Goal: Information Seeking & Learning: Learn about a topic

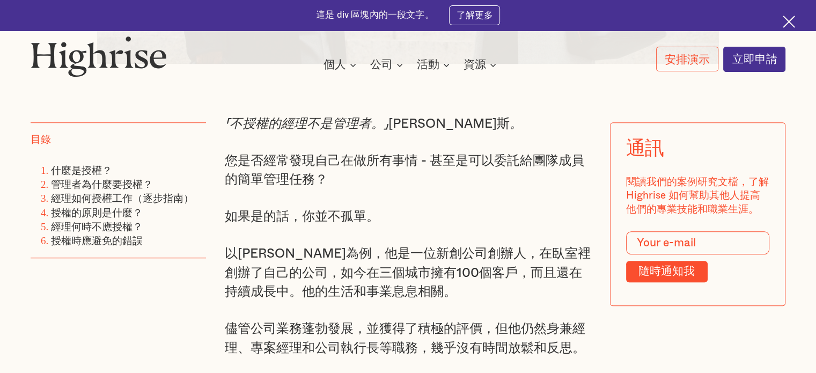
scroll to position [657, 0]
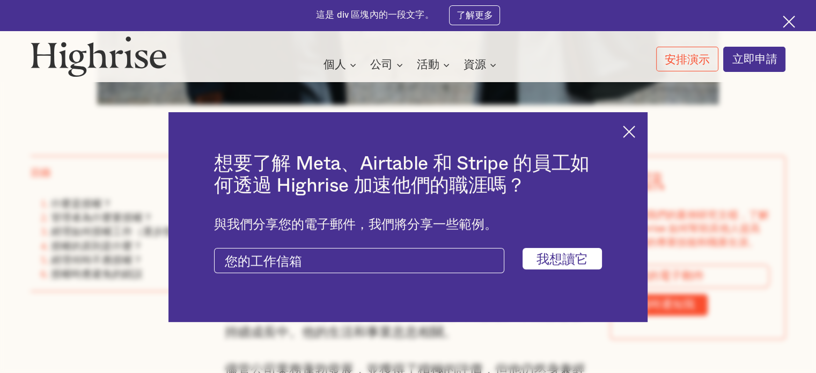
click at [635, 129] on img at bounding box center [629, 132] width 12 height 12
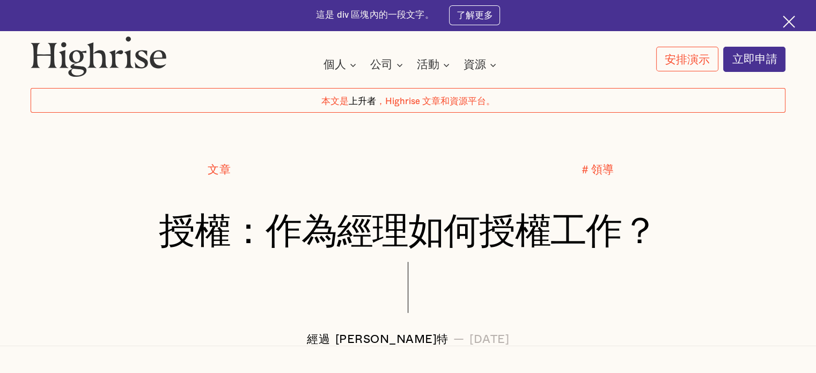
scroll to position [54, 0]
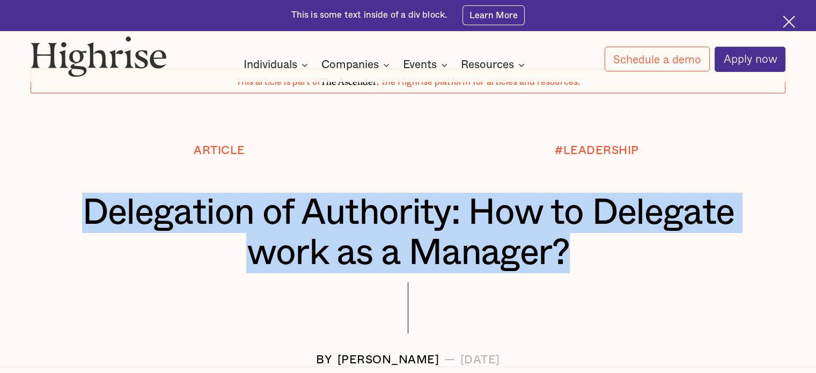
drag, startPoint x: 85, startPoint y: 213, endPoint x: 640, endPoint y: 264, distance: 557.2
click at [640, 264] on h1 "Delegation of Authority: How to Delegate work as a Manager?" at bounding box center [408, 233] width 692 height 80
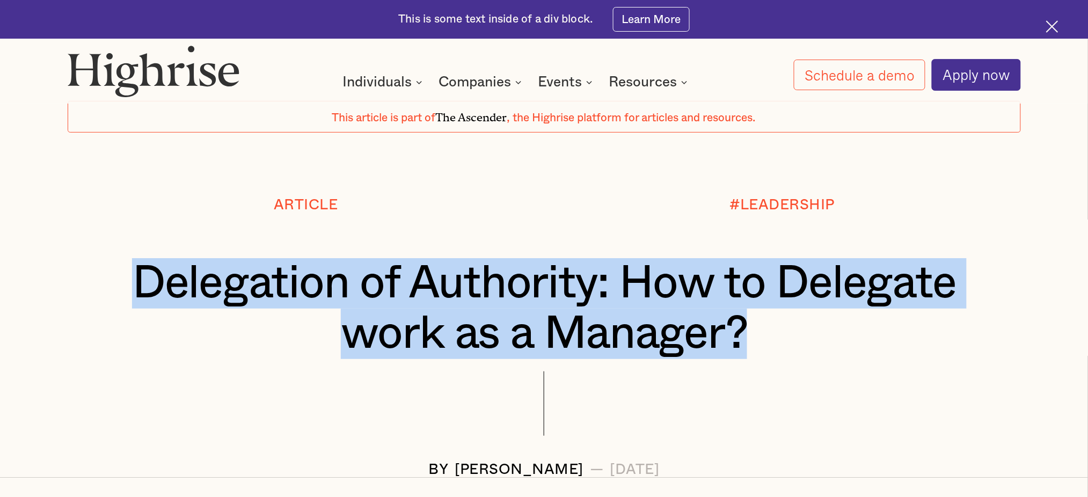
copy h1 "Delegation of Authority: How to Delegate work as a Manager?"
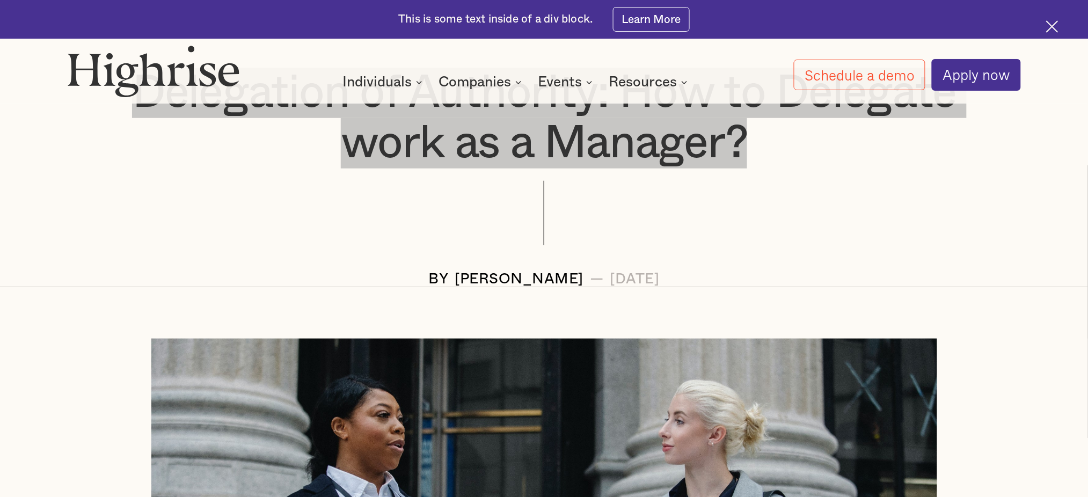
scroll to position [268, 0]
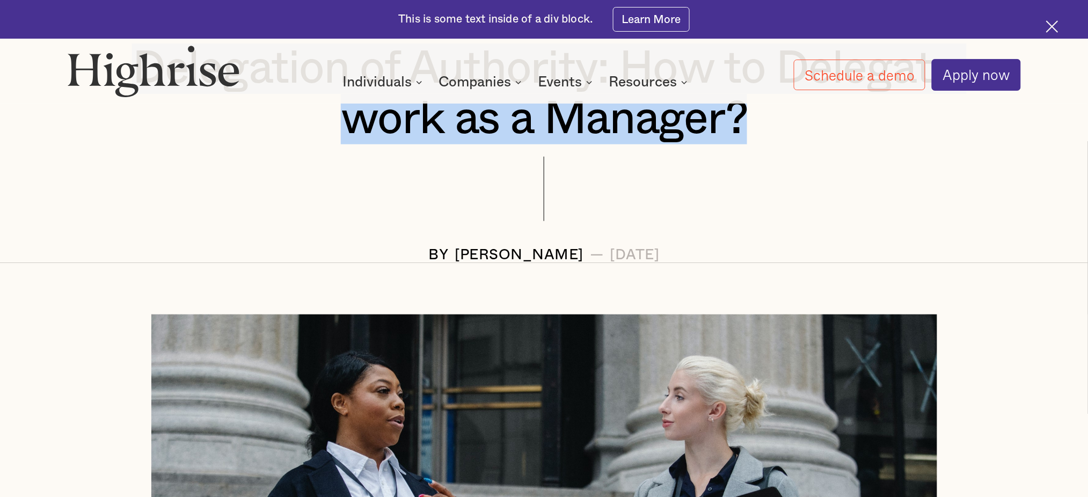
drag, startPoint x: 393, startPoint y: 251, endPoint x: 438, endPoint y: 369, distance: 125.7
click at [807, 253] on div "BY [PERSON_NAME] — [DATE]" at bounding box center [544, 255] width 953 height 16
copy div "BY [PERSON_NAME] — [DATE]"
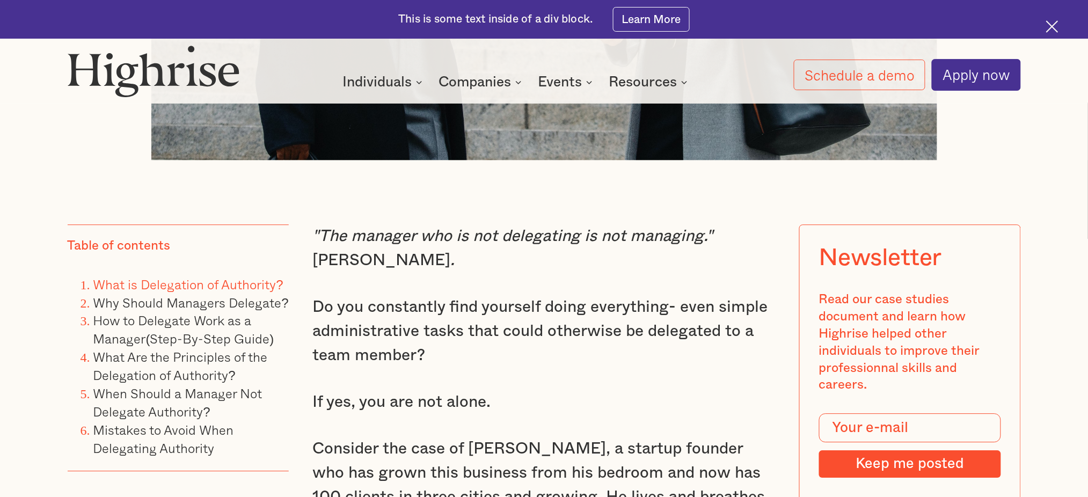
scroll to position [840, 0]
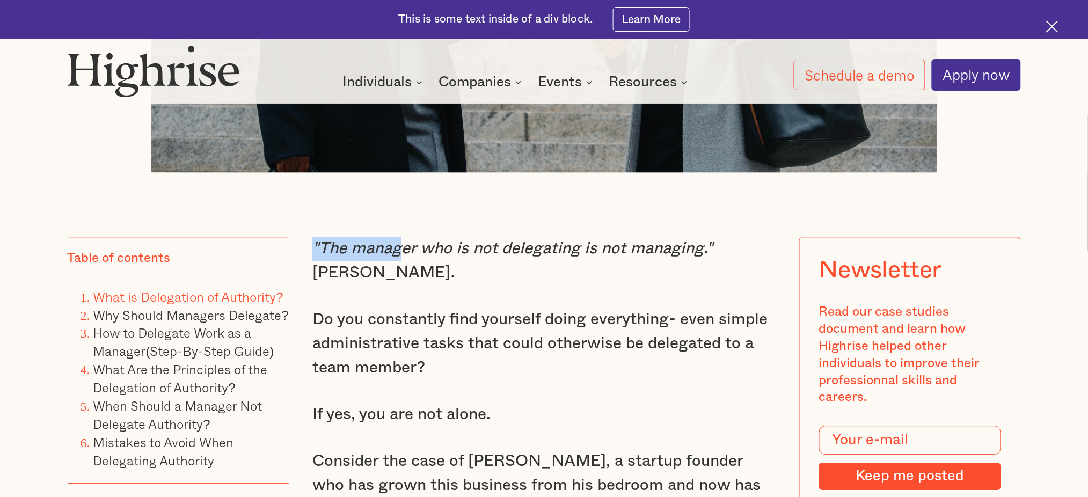
drag, startPoint x: 312, startPoint y: 237, endPoint x: 406, endPoint y: 248, distance: 94.1
click at [406, 248] on em ""The manager who is not delegating is not managing."" at bounding box center [512, 248] width 400 height 16
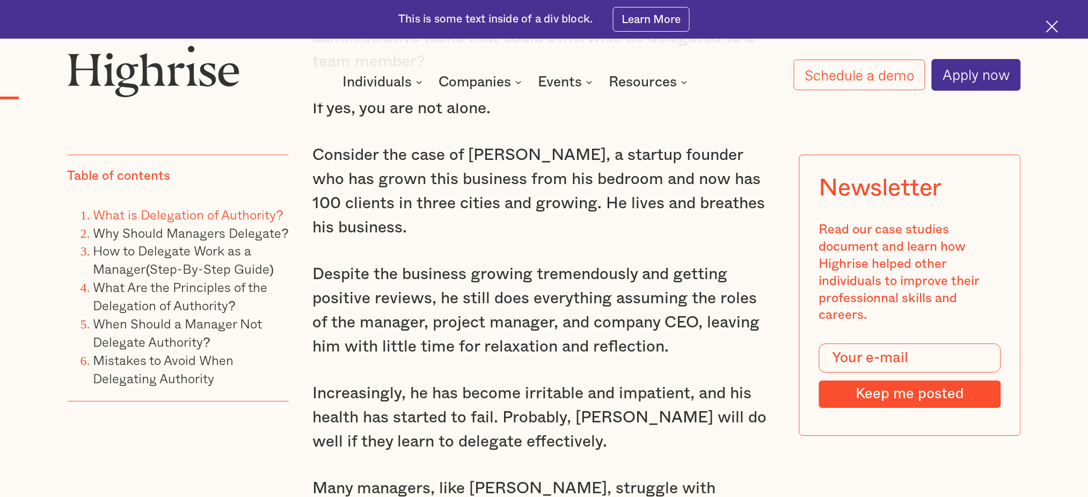
scroll to position [1342, 0]
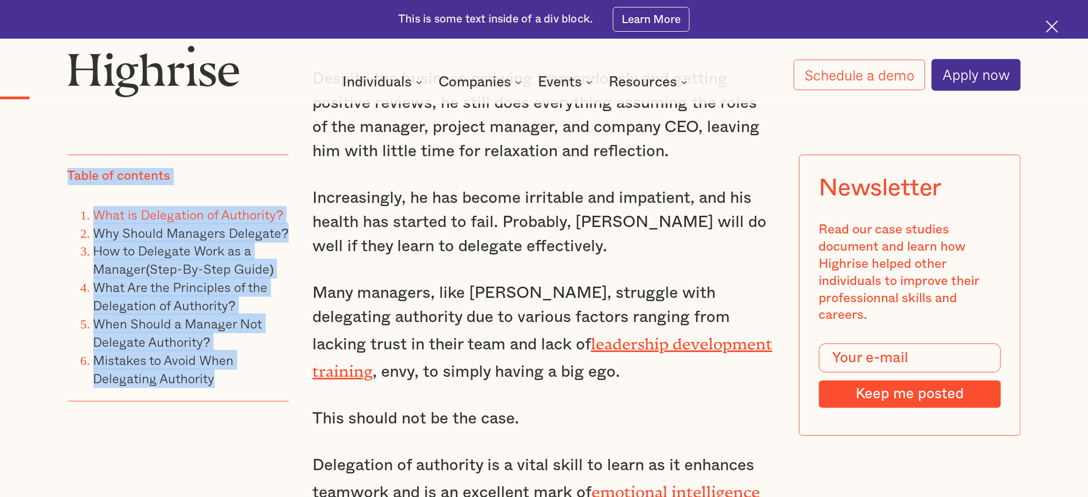
drag, startPoint x: 68, startPoint y: 174, endPoint x: 225, endPoint y: 377, distance: 256.7
click at [225, 372] on div "Table of contents What is Delegation of Authority? Why Should Managers Delegate…" at bounding box center [179, 278] width 222 height 247
copy div "Table of contents What is Delegation of Authority? Why Should Managers Delegate…"
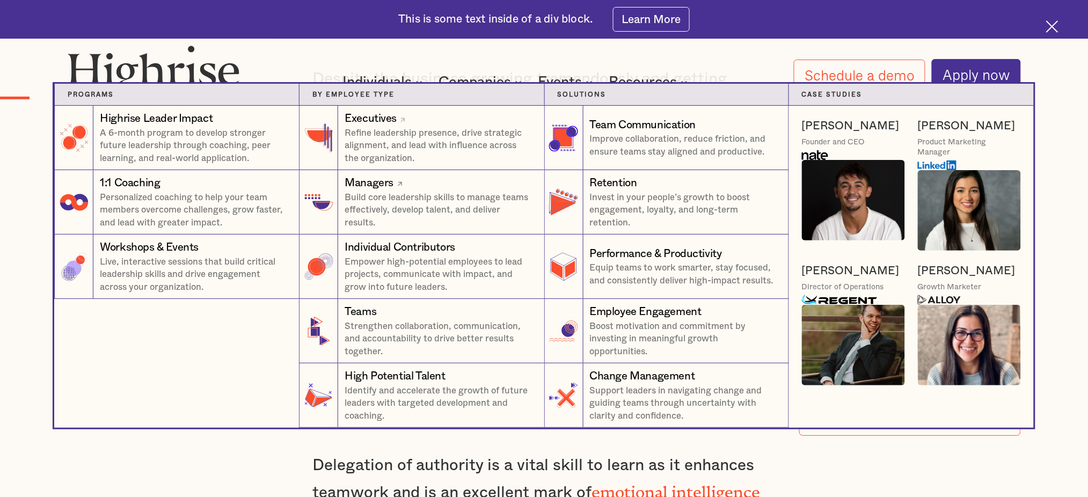
drag, startPoint x: 457, startPoint y: 200, endPoint x: 447, endPoint y: 203, distance: 11.2
click at [456, 200] on p "Build core leadership skills to manage teams effectively, develop talent, and d…" at bounding box center [438, 210] width 186 height 38
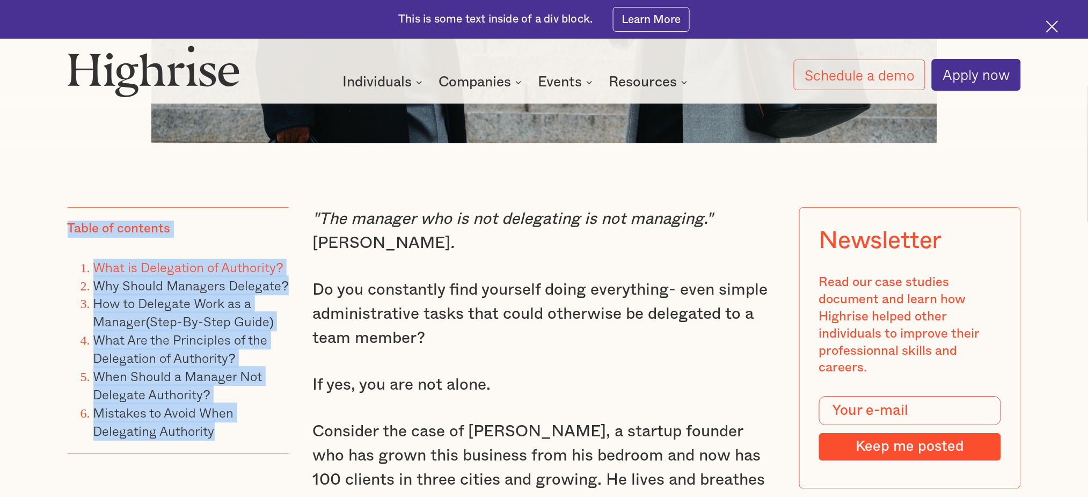
scroll to position [769, 0]
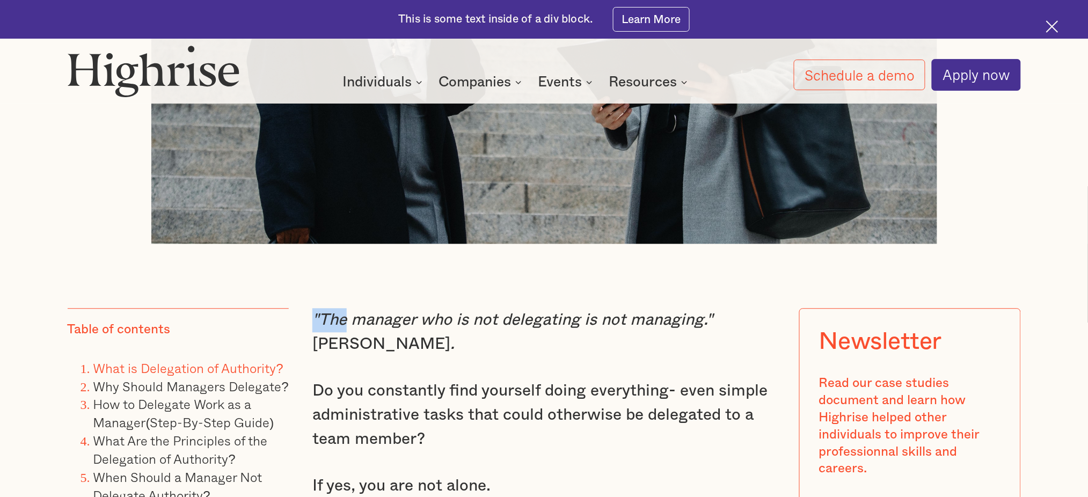
drag, startPoint x: 312, startPoint y: 311, endPoint x: 353, endPoint y: 321, distance: 42.0
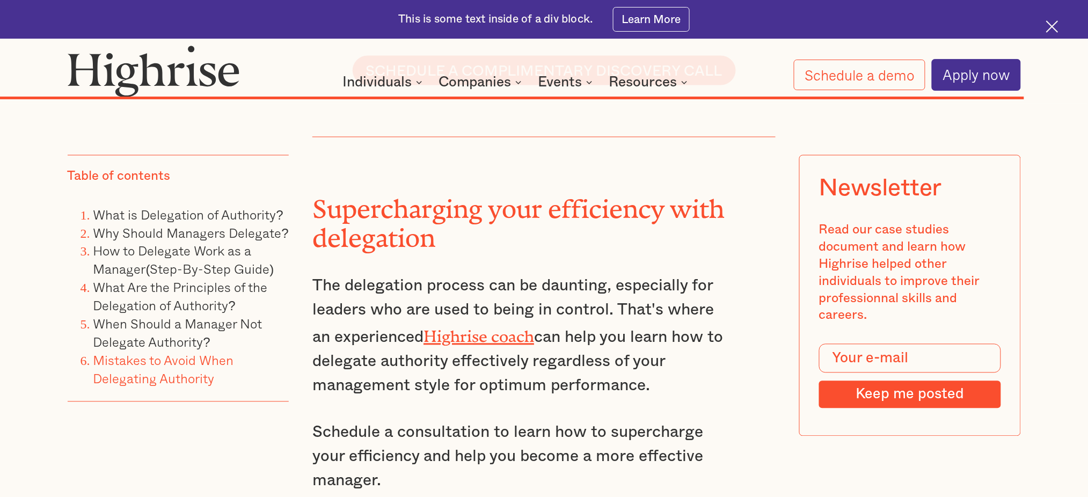
scroll to position [12505, 0]
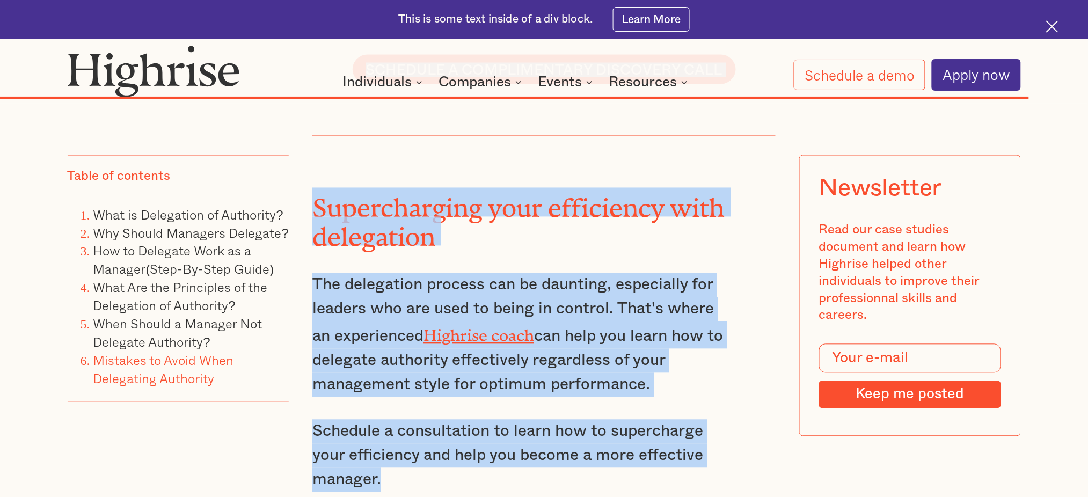
click at [395, 372] on p "Schedule a consultation to learn how to supercharge your efficiency and help yo…" at bounding box center [520, 456] width 416 height 72
copy div ""The manager who is not delegating is not managing." [PERSON_NAME] . Do you con…"
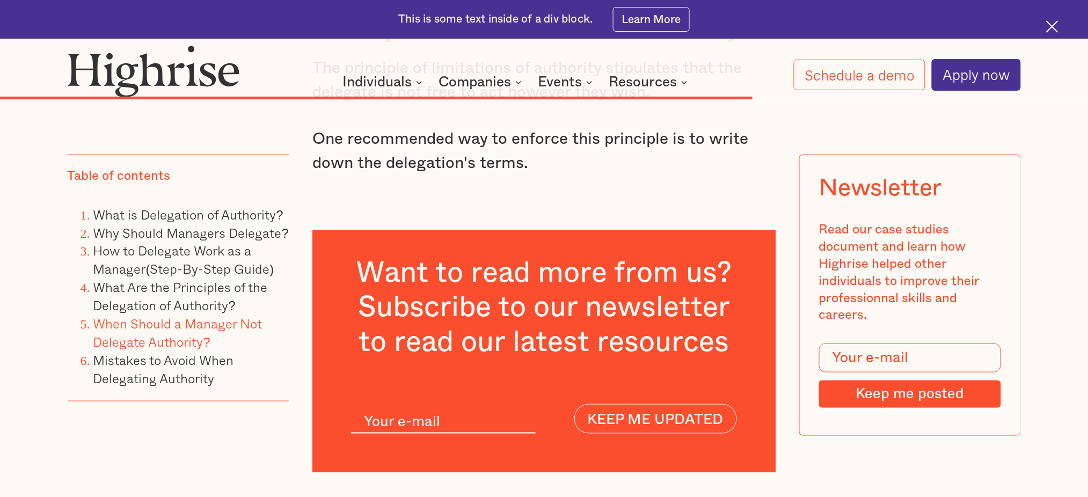
scroll to position [9213, 0]
